Goal: Check status

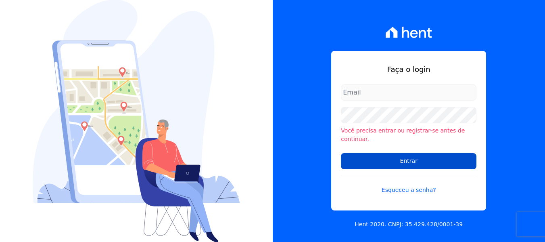
type input "iedabarbosa@salgadoempreendimentos.com"
click at [379, 155] on input "Entrar" at bounding box center [409, 161] width 136 height 16
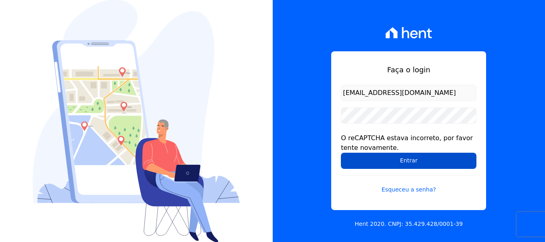
click at [387, 157] on input "Entrar" at bounding box center [409, 161] width 136 height 16
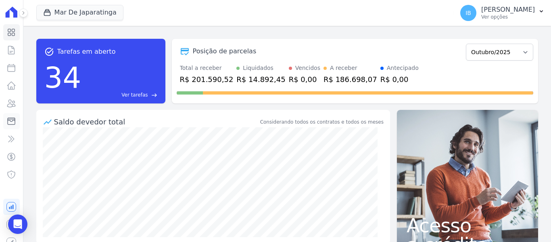
click at [9, 119] on icon at bounding box center [11, 121] width 10 height 10
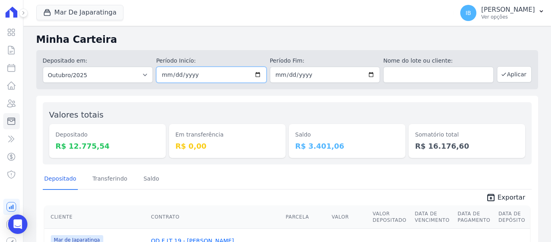
click at [251, 72] on input "2025-10-01" at bounding box center [211, 75] width 111 height 16
click at [258, 77] on input "2025-10-01" at bounding box center [211, 75] width 111 height 16
type input "2025-09-29"
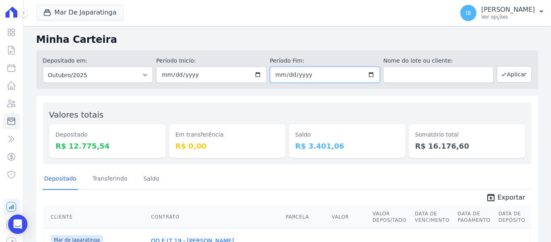
click at [366, 75] on input "2025-10-31" at bounding box center [325, 75] width 111 height 16
type input "2025-09-29"
click at [510, 74] on button "Aplicar" at bounding box center [514, 74] width 35 height 16
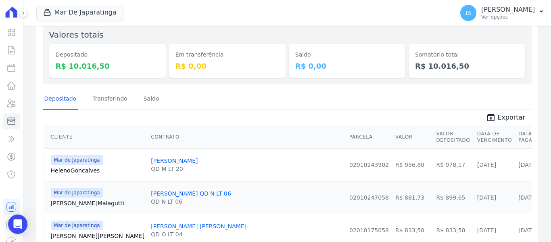
scroll to position [81, 0]
